Goal: Use online tool/utility: Utilize a website feature to perform a specific function

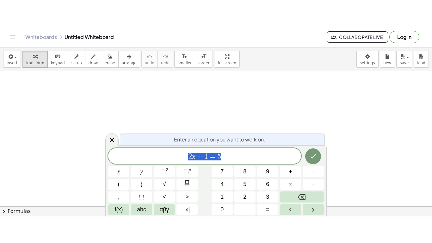
scroll to position [158, 0]
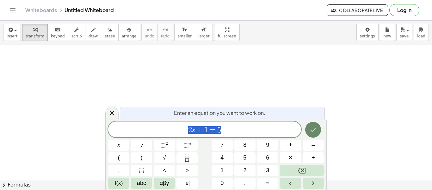
click at [316, 126] on icon "Done" at bounding box center [314, 130] width 8 height 8
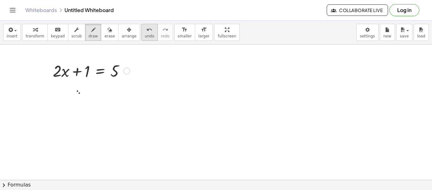
click at [145, 36] on span "undo" at bounding box center [149, 36] width 9 height 4
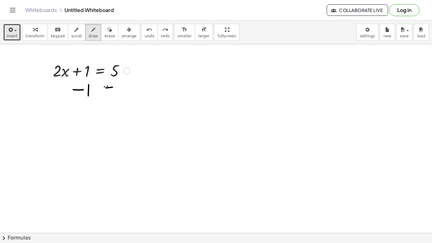
click at [5, 30] on button "insert" at bounding box center [12, 32] width 18 height 17
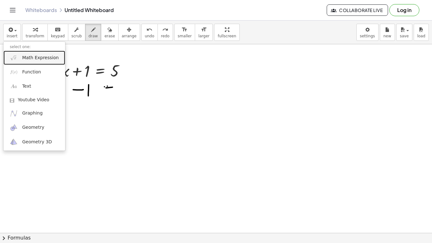
click at [30, 55] on span "Math Expression" at bounding box center [40, 58] width 36 height 6
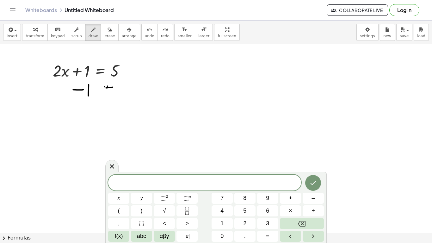
scroll to position [1, 0]
click at [315, 180] on icon "Done" at bounding box center [314, 183] width 8 height 8
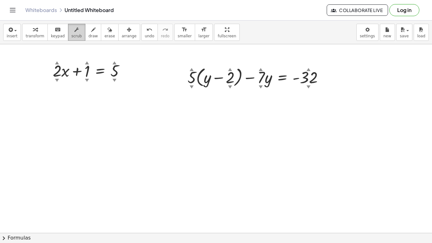
click at [68, 39] on button "scrub" at bounding box center [76, 32] width 17 height 17
click at [61, 70] on div at bounding box center [92, 71] width 84 height 22
drag, startPoint x: 126, startPoint y: 72, endPoint x: 42, endPoint y: 75, distance: 83.9
click at [42, 75] on div "+ · 2 ▲ ▼ · x + 1 ▲ ▼ = 5 ▲ ▼ + · 5 ▲ ▼ · ( + y − 2 ▲ ▼ ) − · 7 ▲ ▼ · y = - 32 …" at bounding box center [216, 74] width 432 height 377
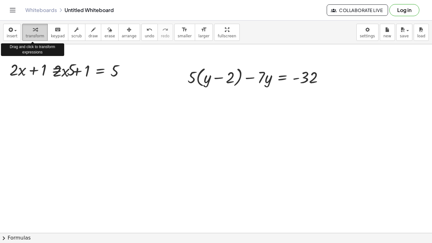
click at [41, 39] on button "transform" at bounding box center [35, 32] width 26 height 17
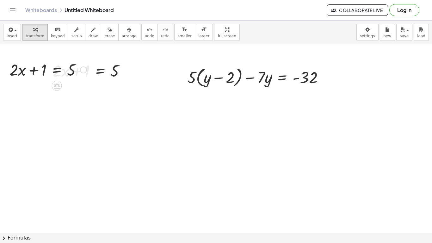
click at [35, 72] on div at bounding box center [48, 70] width 84 height 22
click at [12, 35] on span "insert" at bounding box center [12, 36] width 11 height 4
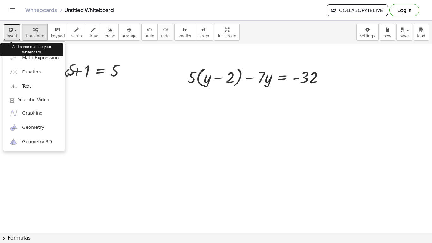
click at [12, 35] on span "insert" at bounding box center [12, 36] width 11 height 4
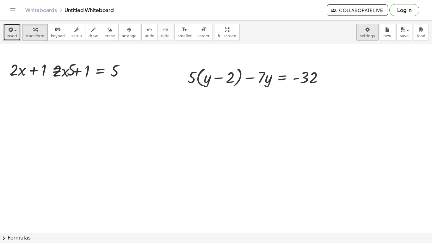
click at [366, 35] on body "Graspable Math Activities Get Started Activity Bank Assigned Work Classes White…" at bounding box center [216, 121] width 432 height 243
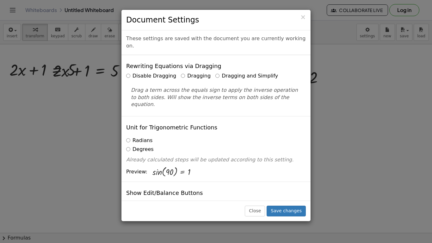
click at [308, 16] on div "× Document Settings" at bounding box center [216, 20] width 189 height 21
click at [304, 15] on span "×" at bounding box center [303, 17] width 6 height 8
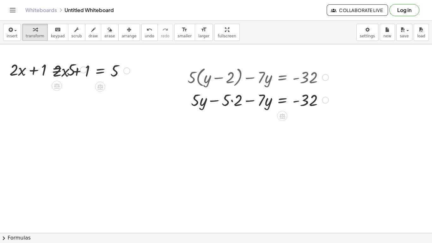
click at [232, 101] on div at bounding box center [259, 100] width 148 height 22
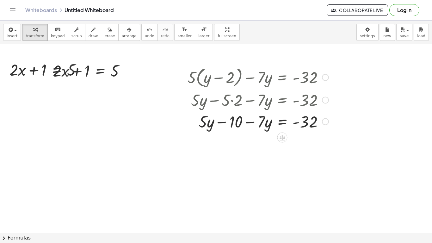
click at [204, 127] on div at bounding box center [259, 121] width 148 height 22
drag, startPoint x: 268, startPoint y: 122, endPoint x: 207, endPoint y: 116, distance: 60.8
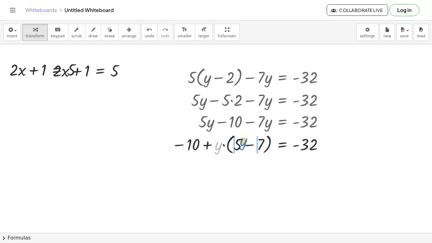
drag, startPoint x: 219, startPoint y: 146, endPoint x: 244, endPoint y: 142, distance: 25.3
click at [244, 142] on div at bounding box center [250, 144] width 163 height 24
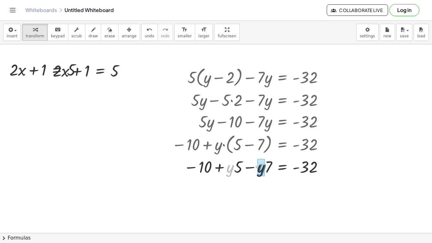
drag, startPoint x: 232, startPoint y: 169, endPoint x: 263, endPoint y: 169, distance: 30.7
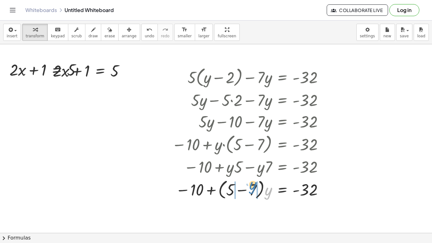
drag, startPoint x: 268, startPoint y: 192, endPoint x: 252, endPoint y: 186, distance: 16.5
click at [252, 186] on div at bounding box center [250, 189] width 163 height 24
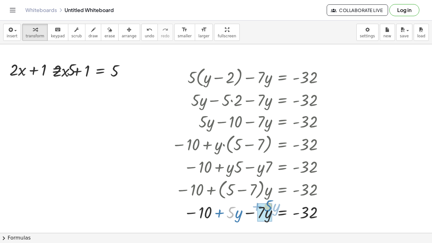
drag, startPoint x: 231, startPoint y: 214, endPoint x: 268, endPoint y: 208, distance: 37.6
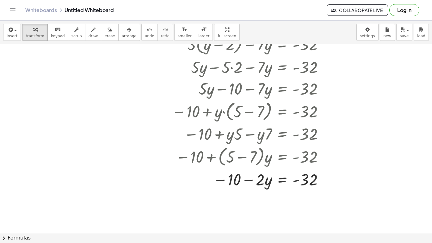
scroll to position [192, 0]
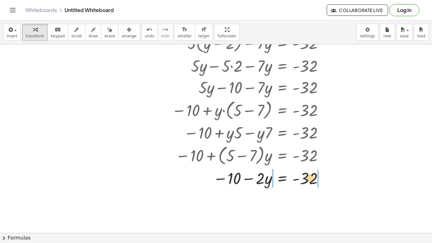
drag, startPoint x: 237, startPoint y: 181, endPoint x: 284, endPoint y: 181, distance: 46.5
click at [284, 181] on div at bounding box center [250, 178] width 163 height 22
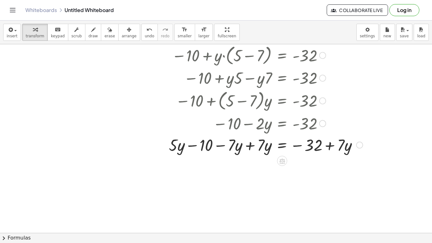
scroll to position [248, 0]
drag, startPoint x: 173, startPoint y: 148, endPoint x: 239, endPoint y: 146, distance: 65.3
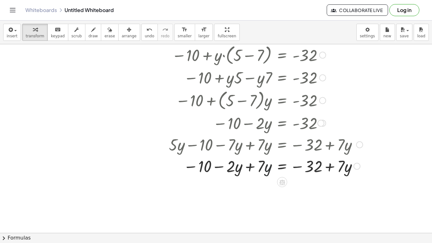
click at [269, 168] on div at bounding box center [266, 166] width 200 height 22
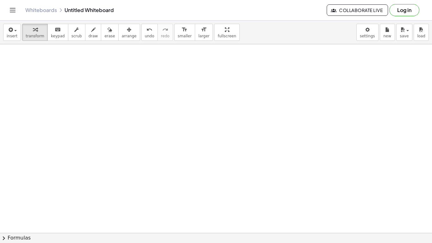
scroll to position [787, 0]
click at [9, 30] on icon "button" at bounding box center [10, 30] width 6 height 8
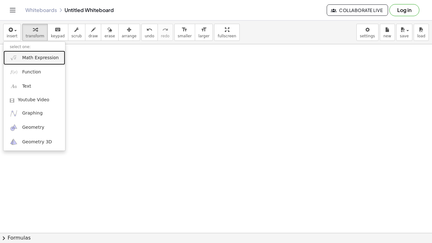
click at [29, 57] on span "Math Expression" at bounding box center [40, 58] width 36 height 6
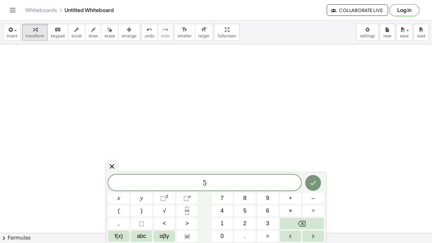
scroll to position [1, 0]
click at [223, 178] on div "5" at bounding box center [204, 183] width 193 height 16
click at [313, 181] on icon "Done" at bounding box center [314, 183] width 8 height 8
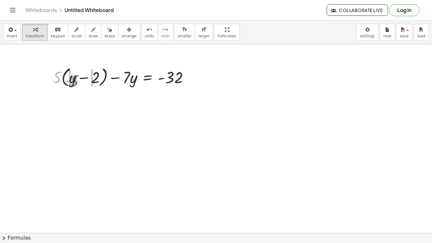
drag, startPoint x: 57, startPoint y: 78, endPoint x: 75, endPoint y: 81, distance: 17.6
click at [75, 81] on div at bounding box center [124, 77] width 148 height 24
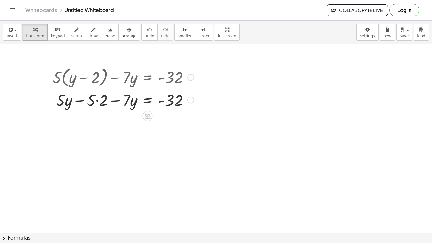
click at [98, 101] on div at bounding box center [124, 100] width 148 height 22
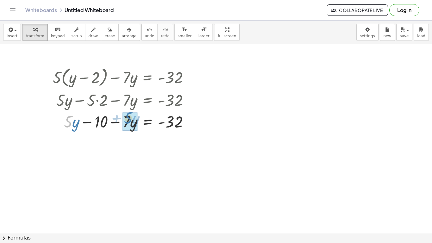
drag, startPoint x: 68, startPoint y: 122, endPoint x: 128, endPoint y: 118, distance: 60.3
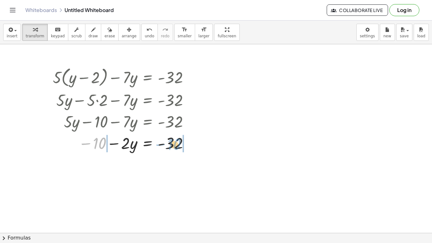
drag, startPoint x: 94, startPoint y: 142, endPoint x: 169, endPoint y: 144, distance: 74.7
click at [169, 144] on div at bounding box center [124, 143] width 148 height 22
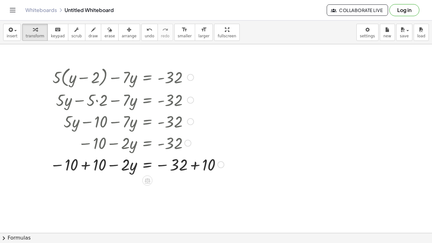
click at [196, 167] on div at bounding box center [137, 165] width 180 height 22
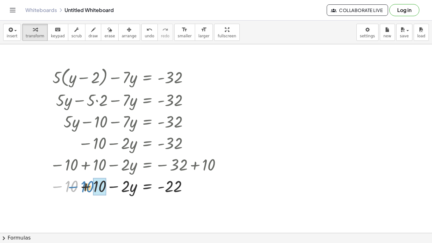
drag, startPoint x: 72, startPoint y: 185, endPoint x: 89, endPoint y: 185, distance: 16.5
click at [89, 185] on div at bounding box center [137, 186] width 180 height 22
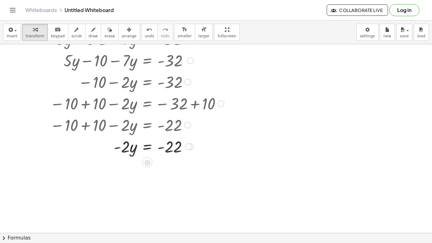
scroll to position [854, 0]
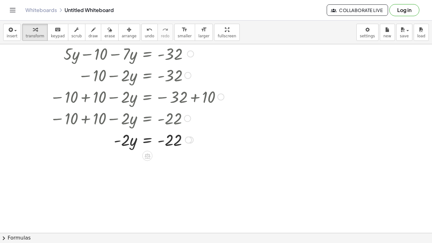
click at [132, 144] on div at bounding box center [137, 140] width 180 height 22
click at [125, 142] on div at bounding box center [137, 140] width 180 height 22
drag, startPoint x: 136, startPoint y: 143, endPoint x: 128, endPoint y: 139, distance: 9.5
click at [128, 139] on div at bounding box center [137, 140] width 180 height 22
click at [131, 145] on div at bounding box center [137, 140] width 180 height 22
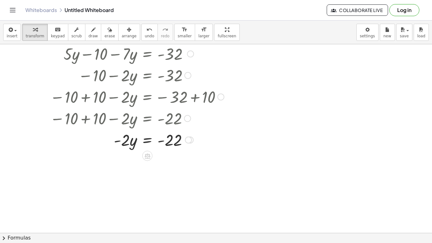
click at [127, 142] on div at bounding box center [137, 140] width 180 height 22
click at [123, 139] on div at bounding box center [137, 140] width 180 height 22
click at [149, 142] on div at bounding box center [137, 140] width 180 height 22
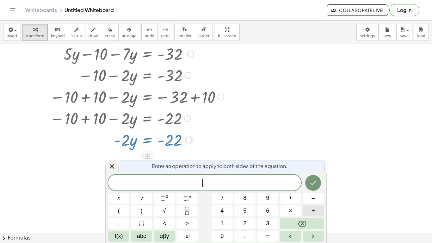
click at [320, 189] on button "÷" at bounding box center [313, 210] width 21 height 11
click at [312, 187] on button "Done" at bounding box center [314, 183] width 16 height 16
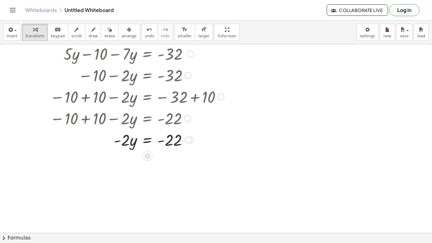
click at [131, 142] on div at bounding box center [137, 140] width 180 height 22
click at [170, 142] on div at bounding box center [137, 140] width 180 height 22
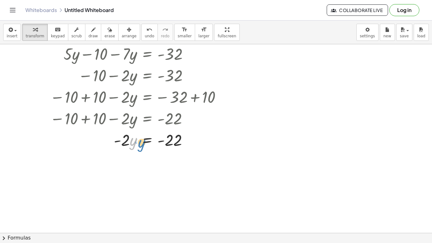
drag, startPoint x: 131, startPoint y: 142, endPoint x: 139, endPoint y: 144, distance: 8.2
click at [139, 144] on div at bounding box center [137, 140] width 180 height 22
drag, startPoint x: 125, startPoint y: 144, endPoint x: 172, endPoint y: 157, distance: 48.6
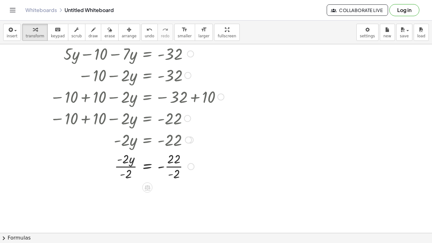
click at [168, 166] on div at bounding box center [137, 166] width 180 height 32
click at [124, 189] on div at bounding box center [137, 198] width 180 height 32
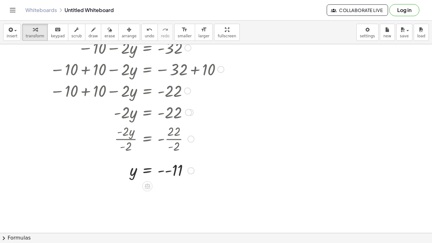
scroll to position [883, 0]
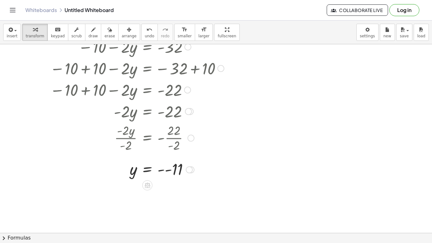
click at [161, 172] on div at bounding box center [137, 169] width 180 height 21
click at [163, 170] on div at bounding box center [137, 169] width 180 height 21
click at [162, 186] on div at bounding box center [137, 190] width 180 height 21
click at [175, 189] on div at bounding box center [176, 190] width 7 height 7
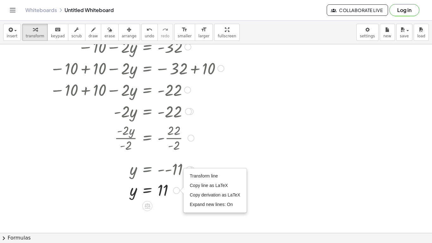
click at [175, 189] on div "Transform line Copy line as LaTeX Copy derivation as LaTeX Expand new lines: On" at bounding box center [176, 190] width 7 height 7
click at [148, 189] on icon at bounding box center [148, 206] width 6 height 5
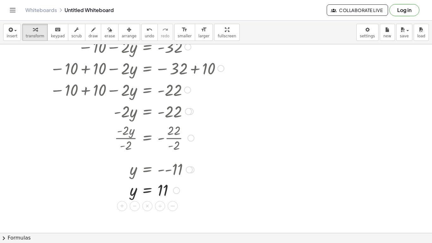
click at [148, 189] on div at bounding box center [137, 190] width 180 height 21
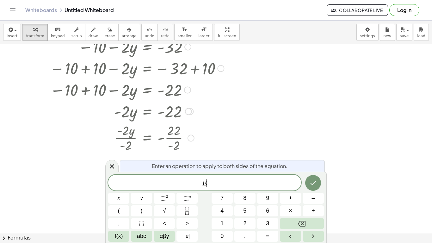
scroll to position [2, 0]
click at [109, 166] on icon at bounding box center [112, 167] width 8 height 8
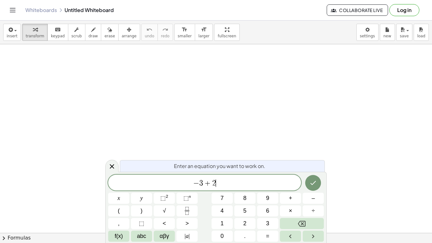
scroll to position [2, 0]
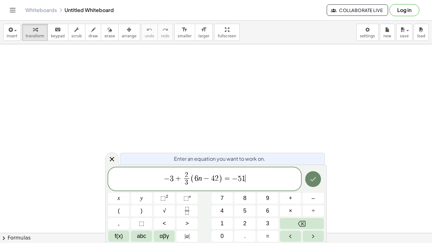
click at [318, 184] on button "Done" at bounding box center [314, 179] width 16 height 16
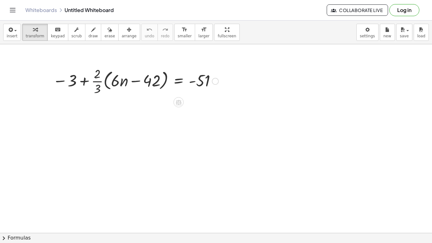
click at [100, 86] on div at bounding box center [136, 81] width 172 height 32
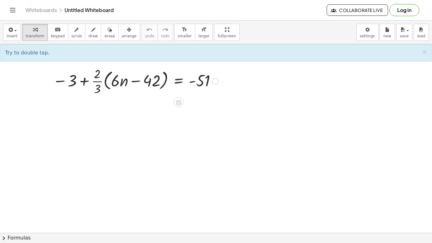
click at [97, 82] on div at bounding box center [136, 81] width 172 height 32
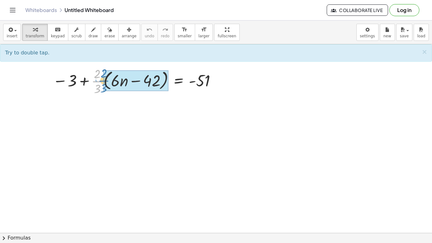
drag, startPoint x: 97, startPoint y: 82, endPoint x: 103, endPoint y: 82, distance: 6.4
click at [103, 82] on div at bounding box center [136, 81] width 172 height 32
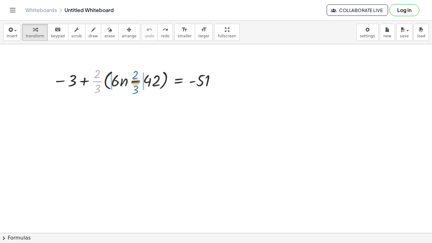
drag, startPoint x: 96, startPoint y: 84, endPoint x: 134, endPoint y: 85, distance: 38.0
click at [134, 85] on div at bounding box center [136, 81] width 172 height 32
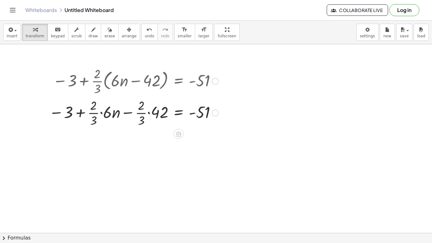
click at [102, 113] on div at bounding box center [134, 113] width 176 height 32
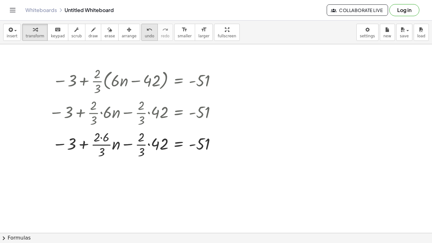
click at [142, 38] on button "undo undo" at bounding box center [150, 32] width 16 height 17
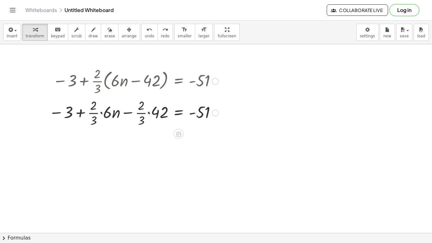
click at [100, 115] on div at bounding box center [134, 113] width 176 height 32
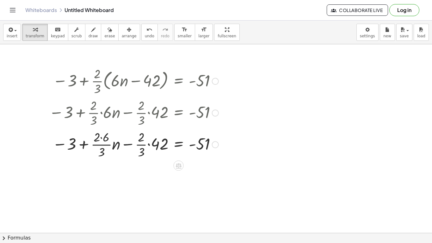
click at [100, 137] on div at bounding box center [134, 144] width 176 height 32
click at [101, 138] on div at bounding box center [134, 144] width 176 height 32
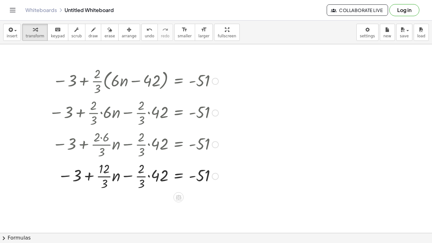
click at [104, 180] on div at bounding box center [134, 176] width 176 height 32
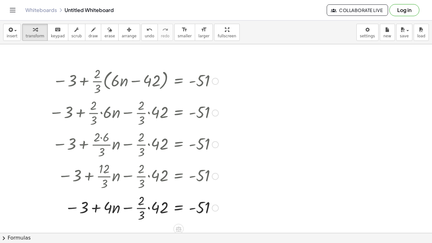
click at [151, 207] on div at bounding box center [134, 208] width 176 height 32
click at [151, 200] on div at bounding box center [134, 208] width 176 height 32
click at [158, 203] on div at bounding box center [134, 208] width 176 height 32
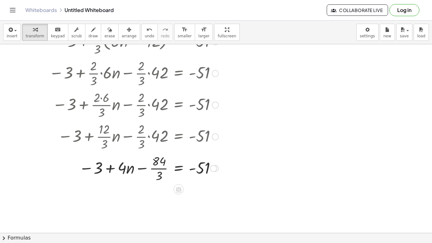
scroll to position [40, 0]
click at [160, 169] on div at bounding box center [134, 168] width 176 height 32
click at [160, 169] on div at bounding box center [134, 168] width 176 height 22
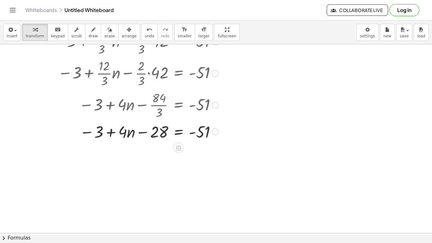
scroll to position [110, 0]
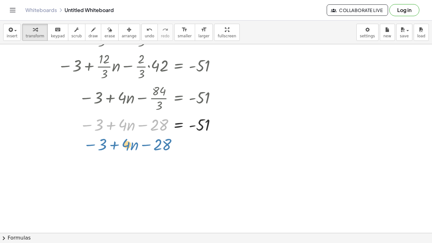
drag, startPoint x: 96, startPoint y: 126, endPoint x: 99, endPoint y: 147, distance: 20.8
click at [99, 147] on div "− 3 + · · 2 · 3 · ( + · 6 · n − 42 ) = - 51 − 3 + · · 2 · 3 · 6 · n − · · 2 · 3…" at bounding box center [216, 143] width 432 height 419
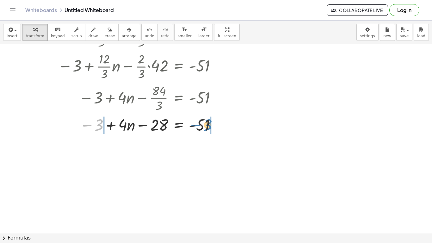
drag, startPoint x: 98, startPoint y: 124, endPoint x: 207, endPoint y: 124, distance: 108.6
click at [207, 124] on div at bounding box center [134, 125] width 176 height 22
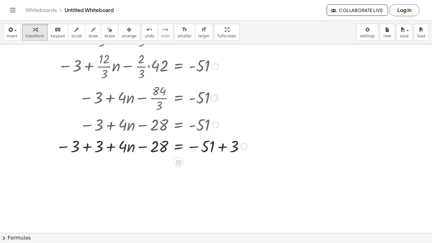
click at [85, 148] on div at bounding box center [148, 146] width 205 height 22
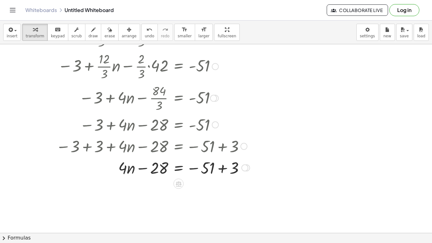
click at [224, 168] on div at bounding box center [149, 168] width 207 height 22
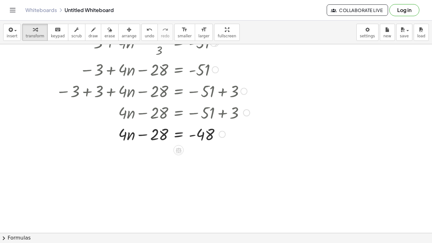
scroll to position [166, 0]
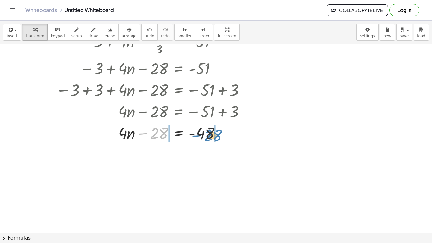
drag, startPoint x: 149, startPoint y: 131, endPoint x: 203, endPoint y: 133, distance: 53.9
click at [203, 133] on div at bounding box center [149, 133] width 207 height 22
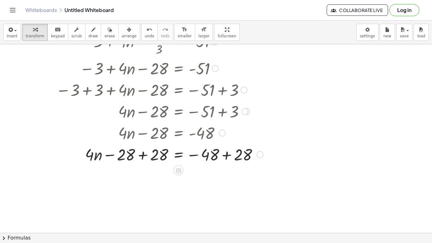
click at [225, 157] on div at bounding box center [156, 154] width 221 height 22
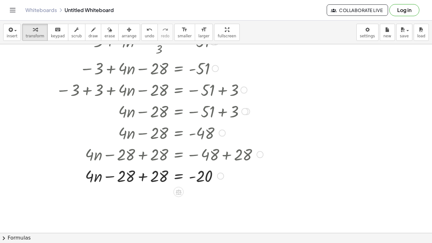
click at [133, 178] on div at bounding box center [156, 176] width 221 height 22
click at [125, 177] on div at bounding box center [156, 176] width 221 height 22
click at [140, 179] on div at bounding box center [156, 176] width 221 height 22
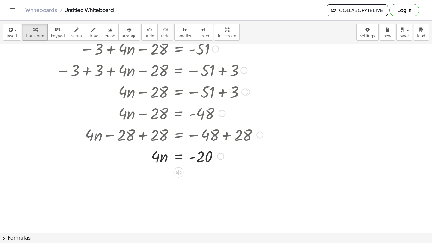
scroll to position [188, 0]
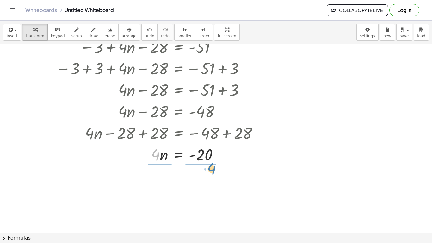
drag, startPoint x: 157, startPoint y: 155, endPoint x: 213, endPoint y: 168, distance: 57.8
click at [209, 152] on div at bounding box center [156, 154] width 219 height 22
click at [206, 177] on div at bounding box center [156, 181] width 221 height 32
click at [163, 185] on div at bounding box center [156, 181] width 221 height 32
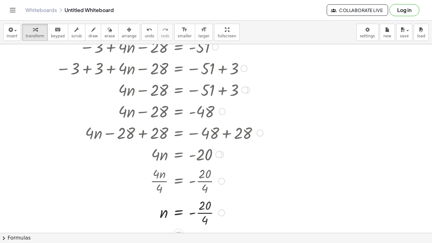
click at [206, 216] on div at bounding box center [156, 213] width 221 height 32
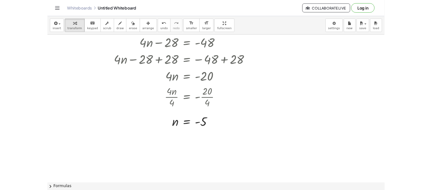
scroll to position [245, 0]
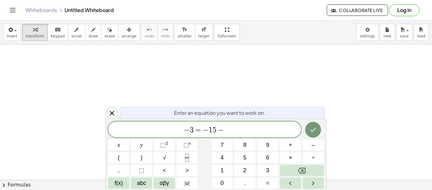
scroll to position [3, 0]
click at [314, 135] on button "Done" at bounding box center [314, 129] width 16 height 16
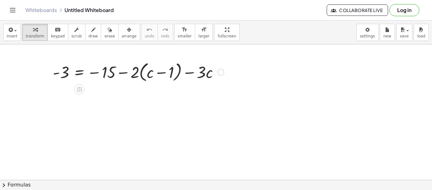
click at [100, 73] on div at bounding box center [139, 72] width 178 height 24
click at [94, 73] on div at bounding box center [139, 72] width 178 height 24
drag, startPoint x: 134, startPoint y: 76, endPoint x: 153, endPoint y: 75, distance: 19.0
click at [153, 75] on div at bounding box center [139, 72] width 178 height 24
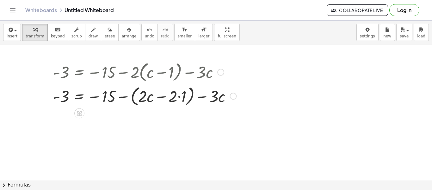
click at [144, 94] on div at bounding box center [145, 96] width 190 height 24
click at [179, 97] on div at bounding box center [145, 96] width 190 height 24
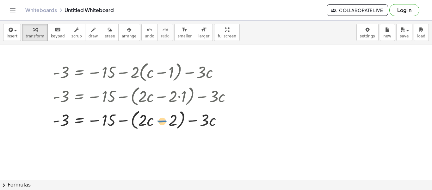
click at [165, 121] on div at bounding box center [145, 119] width 190 height 24
click at [173, 118] on div at bounding box center [145, 119] width 190 height 24
click at [124, 122] on div at bounding box center [145, 119] width 190 height 24
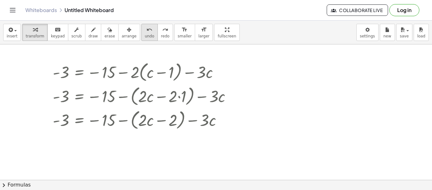
click at [145, 38] on span "undo" at bounding box center [149, 36] width 9 height 4
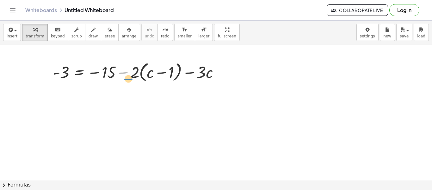
drag, startPoint x: 126, startPoint y: 72, endPoint x: 129, endPoint y: 74, distance: 4.0
click at [129, 74] on div at bounding box center [139, 72] width 178 height 24
click at [134, 74] on div at bounding box center [139, 72] width 178 height 24
drag, startPoint x: 125, startPoint y: 73, endPoint x: 129, endPoint y: 74, distance: 3.9
click at [129, 74] on div at bounding box center [139, 72] width 178 height 24
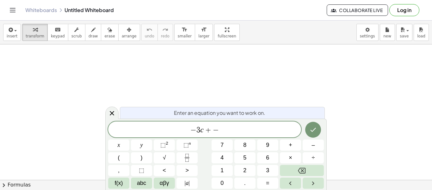
scroll to position [3, 0]
